Goal: Transaction & Acquisition: Download file/media

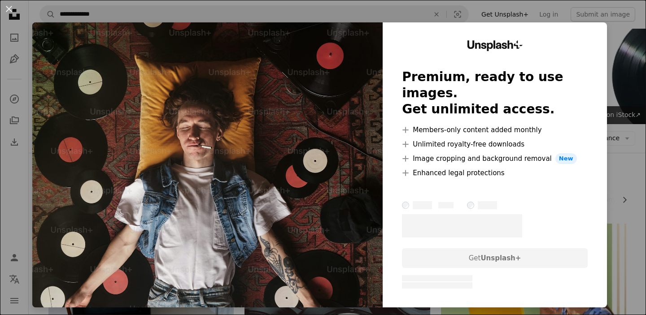
scroll to position [481, 0]
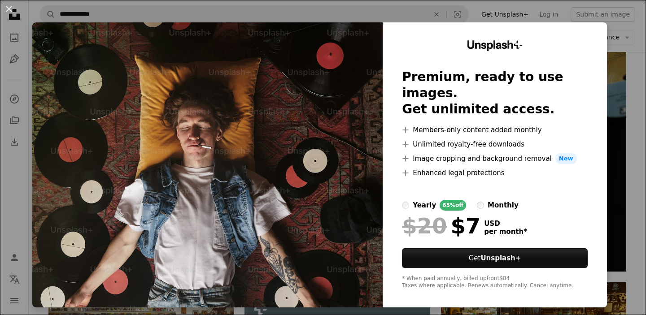
click at [633, 42] on div "An X shape Unsplash+ Premium, ready to use images. Get unlimited access. A plus…" at bounding box center [323, 157] width 646 height 315
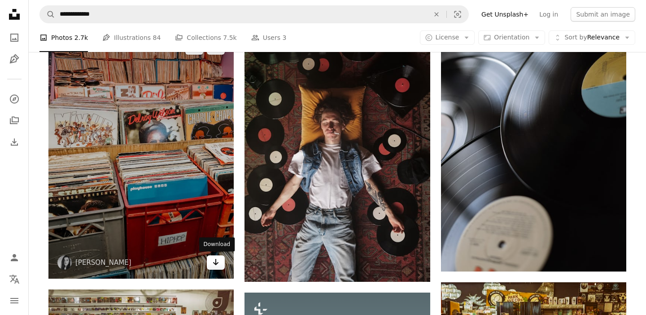
click at [216, 262] on icon "Download" at bounding box center [216, 262] width 6 height 6
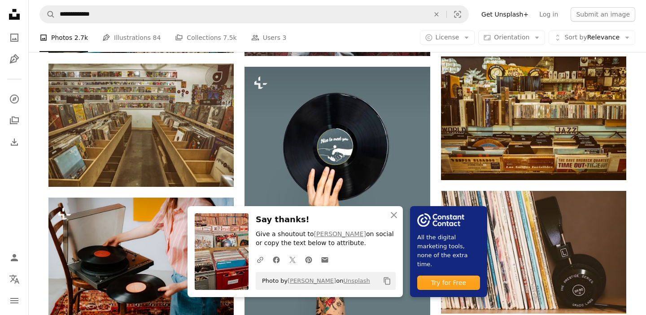
scroll to position [709, 0]
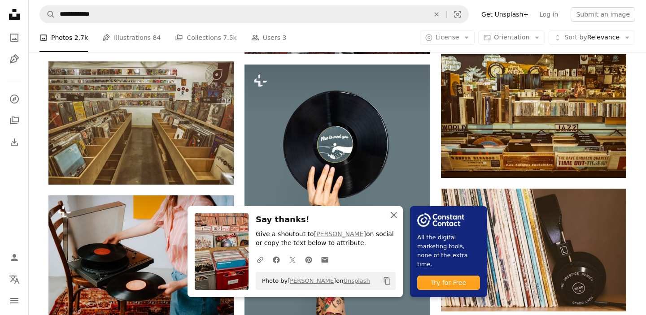
click at [394, 218] on icon "An X shape" at bounding box center [393, 215] width 11 height 11
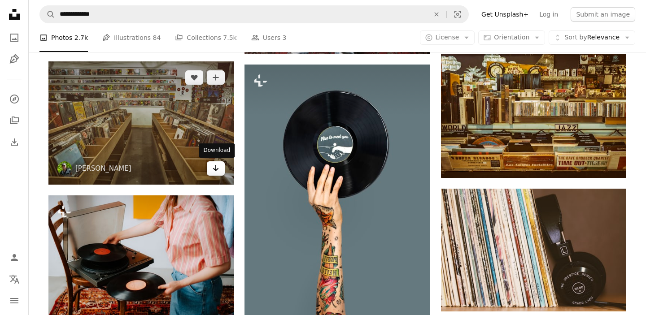
click at [216, 169] on icon "Download" at bounding box center [216, 168] width 6 height 6
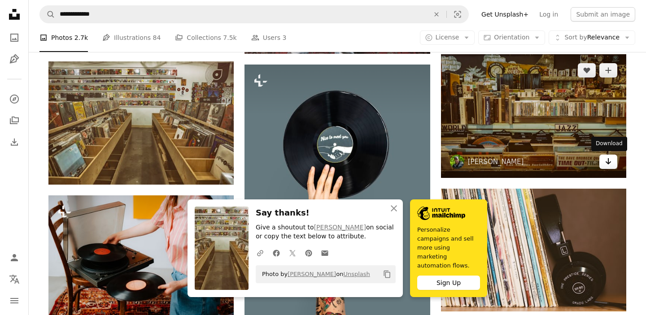
click at [611, 162] on icon "Arrow pointing down" at bounding box center [607, 161] width 7 height 11
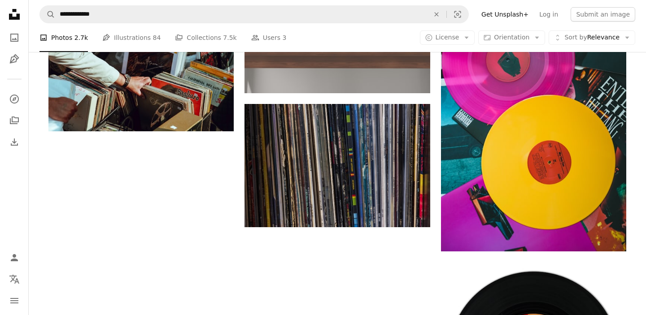
scroll to position [1333, 0]
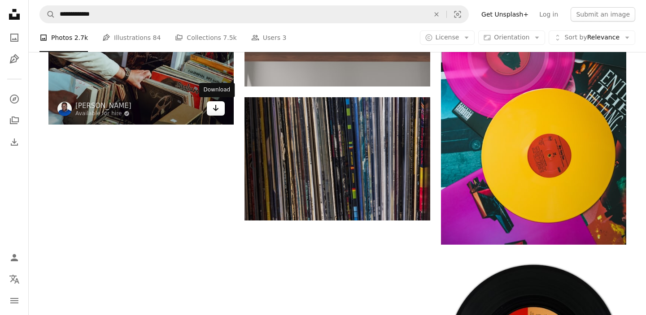
click at [210, 109] on link "Arrow pointing down" at bounding box center [216, 108] width 18 height 14
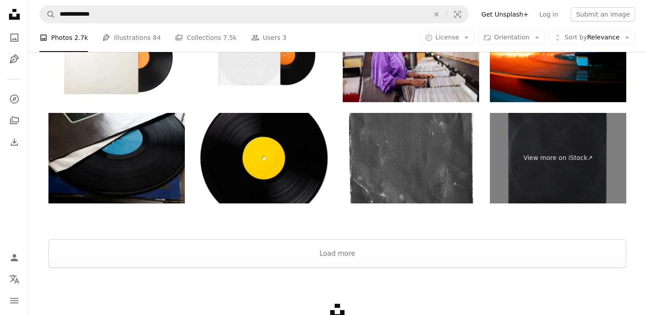
scroll to position [1886, 0]
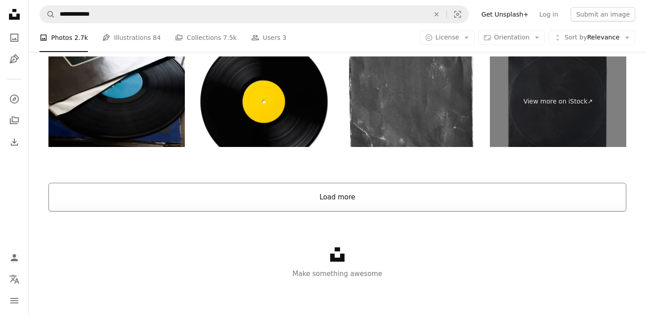
click at [234, 194] on button "Load more" at bounding box center [336, 197] width 577 height 29
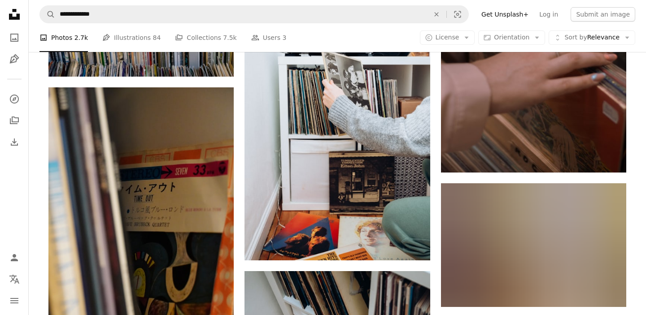
scroll to position [4886, 0]
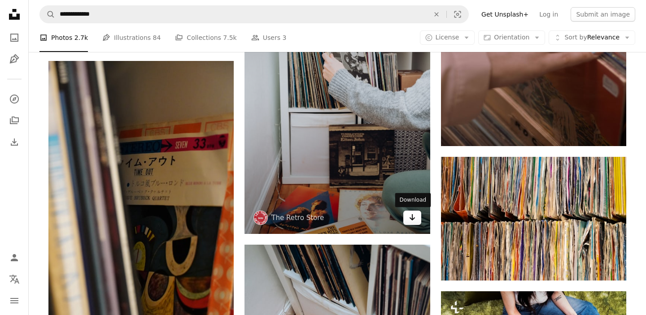
click at [408, 217] on link "Arrow pointing down" at bounding box center [412, 218] width 18 height 14
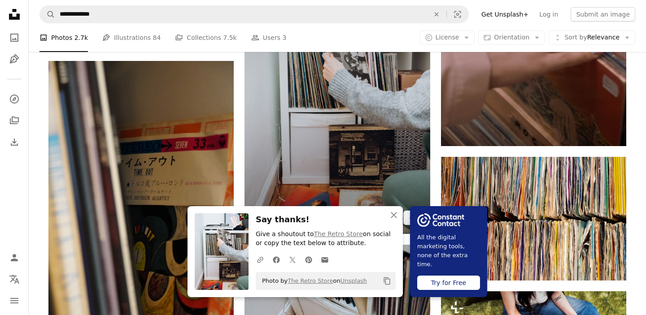
click at [352, 121] on img at bounding box center [336, 95] width 185 height 278
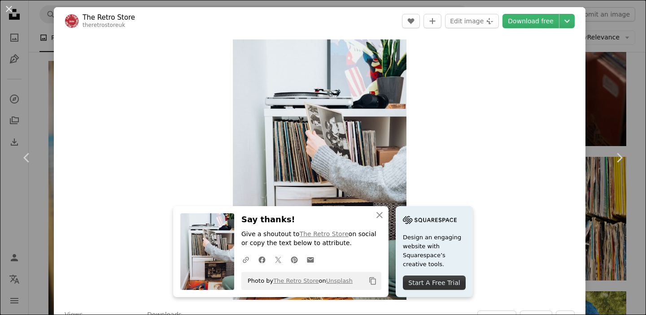
click at [362, 22] on header "The Retro Store theretrostoreuk A heart A plus sign Edit image Plus sign for Un…" at bounding box center [319, 21] width 531 height 28
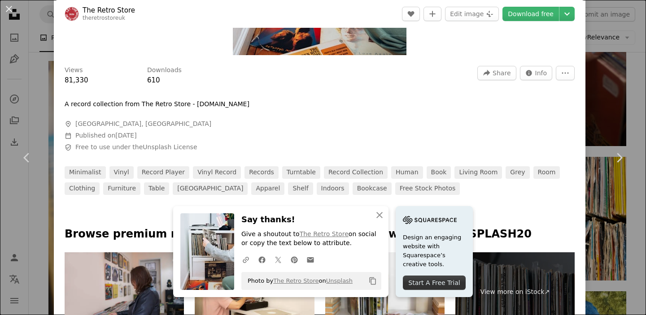
scroll to position [364, 0]
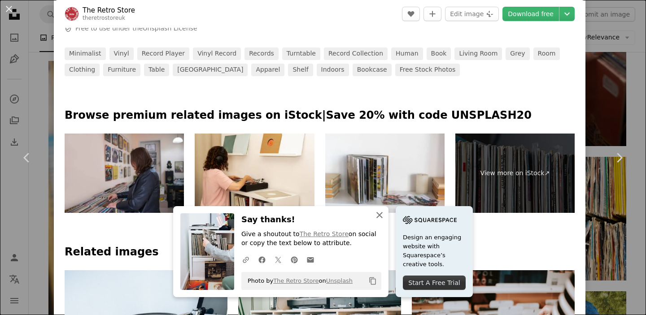
click at [378, 210] on icon "An X shape" at bounding box center [379, 215] width 11 height 11
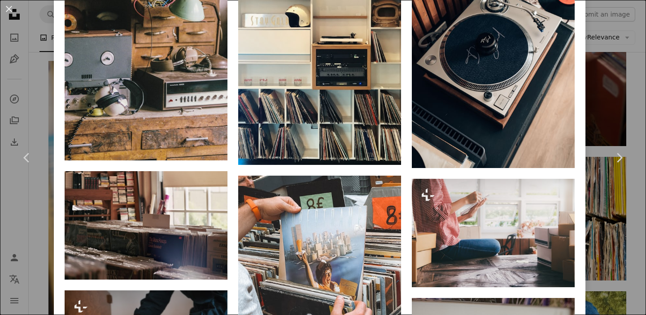
scroll to position [6239, 0]
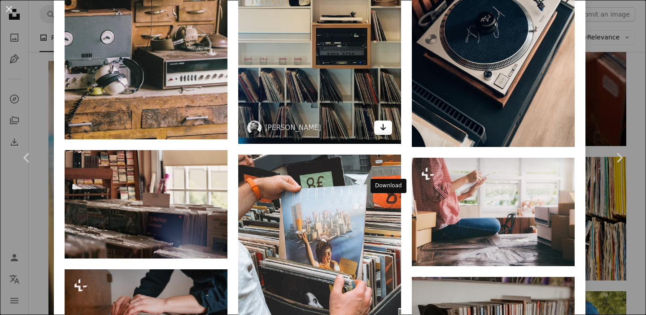
click at [384, 133] on icon "Arrow pointing down" at bounding box center [382, 127] width 7 height 11
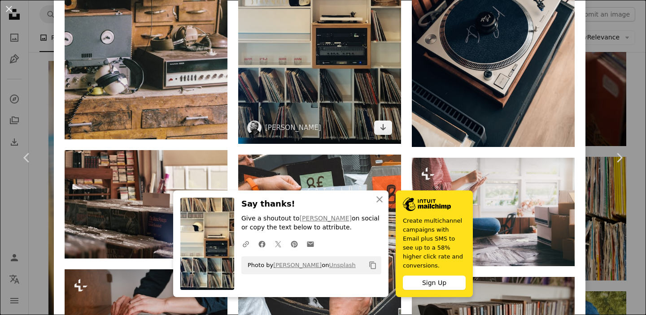
click at [365, 132] on img at bounding box center [319, 35] width 163 height 217
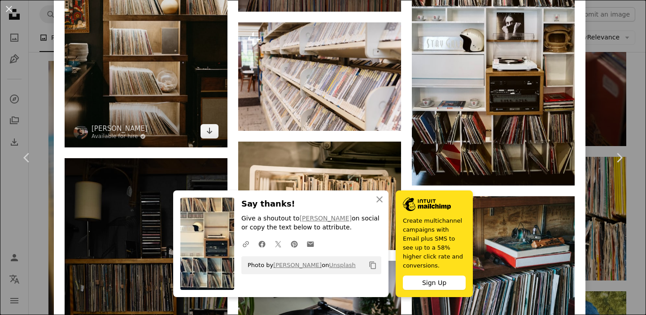
scroll to position [713, 0]
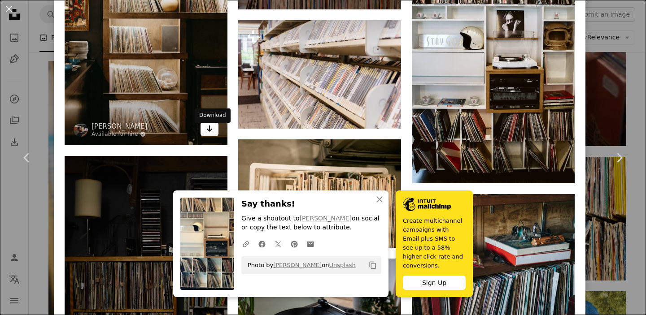
click at [208, 134] on icon "Arrow pointing down" at bounding box center [209, 128] width 7 height 11
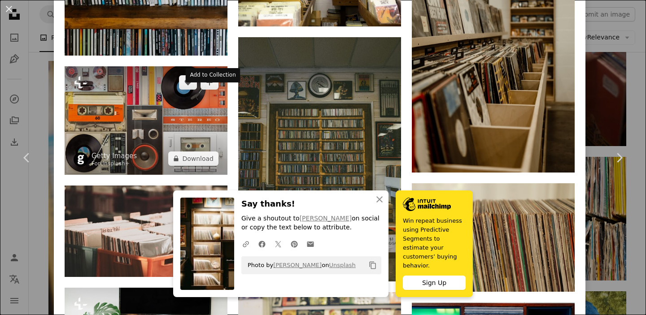
scroll to position [1720, 0]
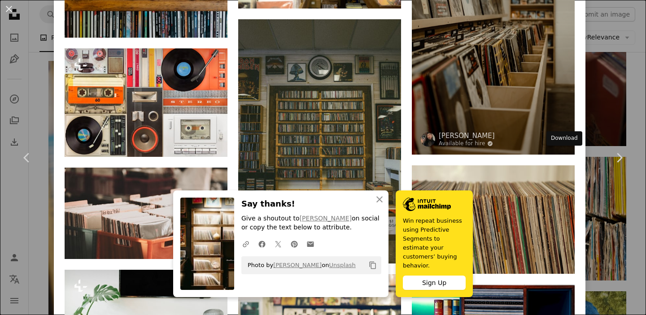
click at [565, 146] on link "Arrow pointing down" at bounding box center [556, 138] width 18 height 14
